Goal: Task Accomplishment & Management: Manage account settings

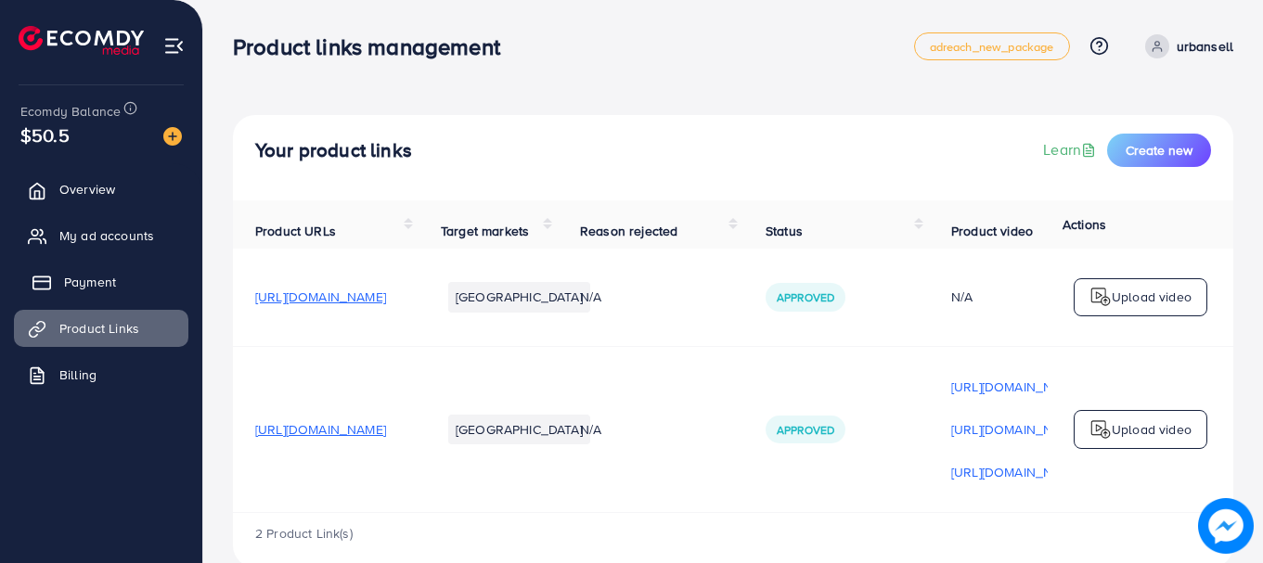
click at [109, 279] on span "Payment" at bounding box center [90, 282] width 52 height 19
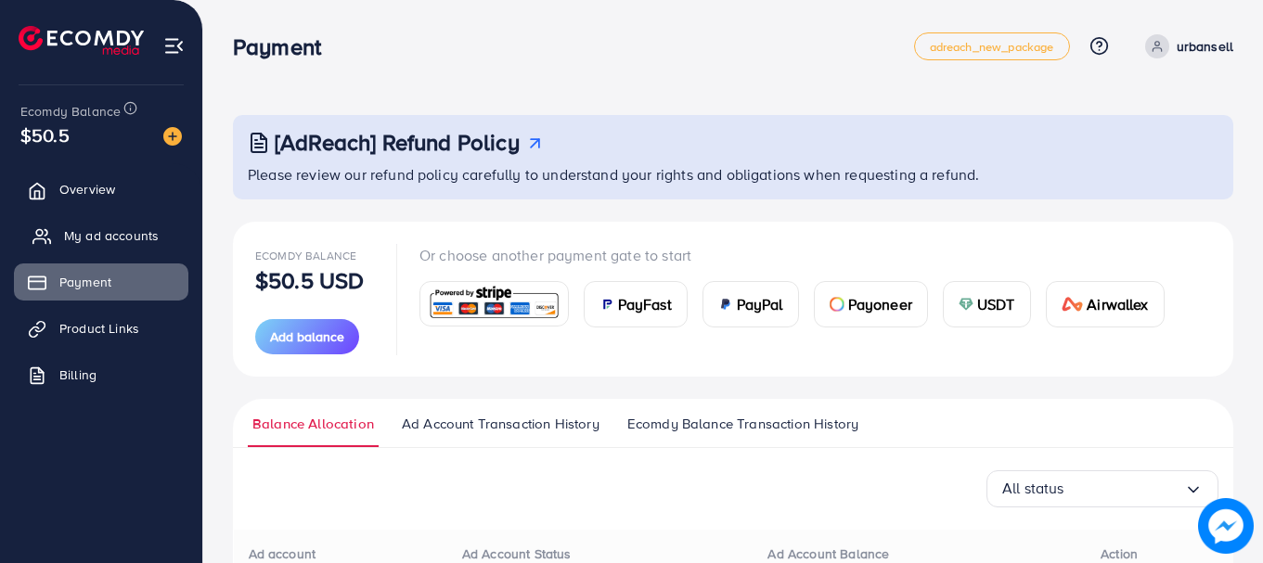
click at [135, 246] on link "My ad accounts" at bounding box center [101, 235] width 174 height 37
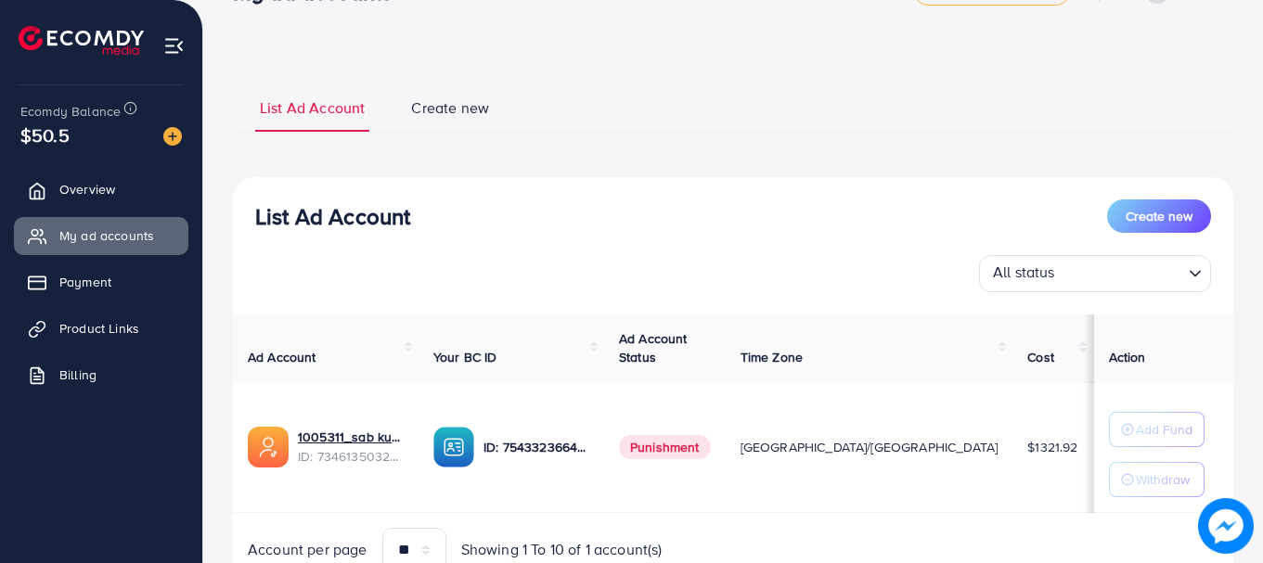
scroll to position [138, 0]
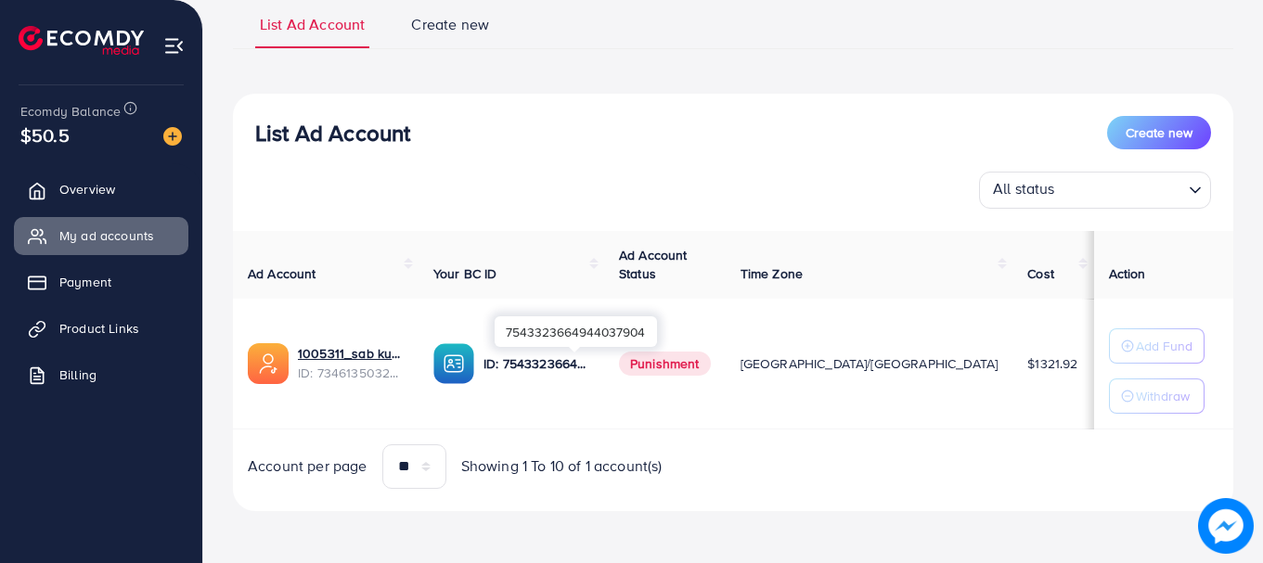
click at [585, 334] on div "7543323664944037904" at bounding box center [575, 331] width 162 height 31
copy div "7543323664944037904"
